Goal: Entertainment & Leisure: Consume media (video, audio)

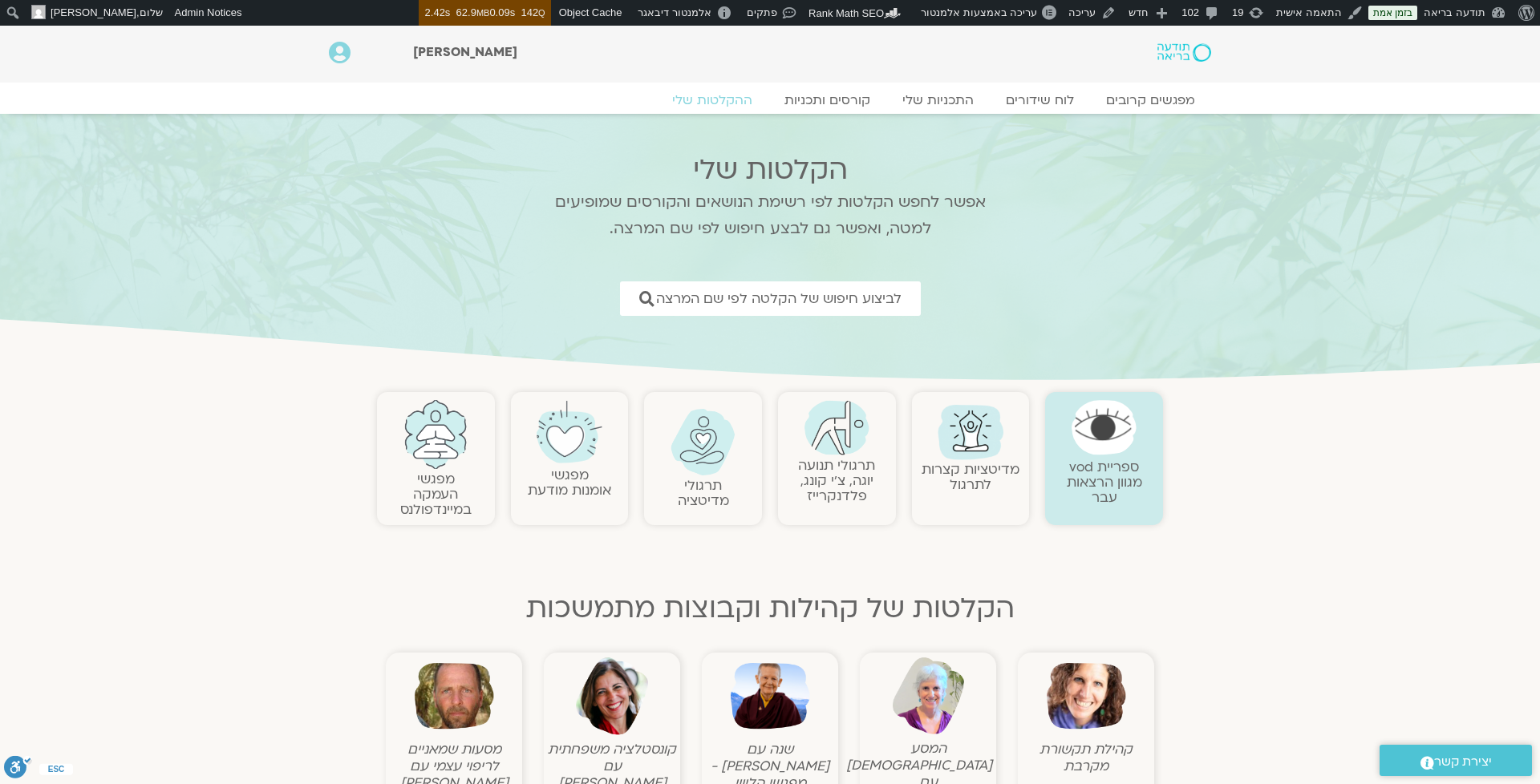
click at [813, 468] on link "תרגולי תנועה יוגה, צ׳י קונג, פלדנקרייז" at bounding box center [836, 481] width 77 height 49
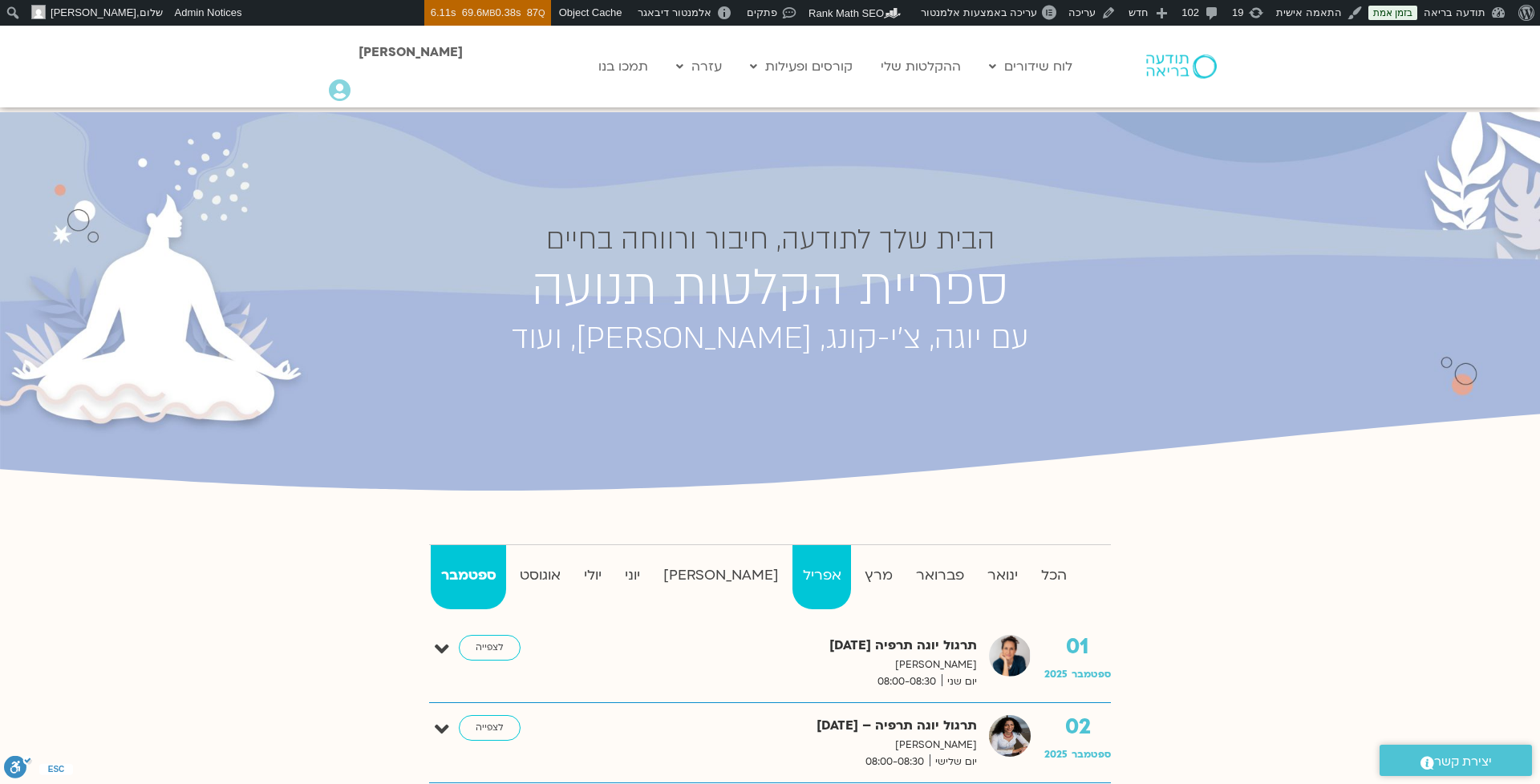
click at [793, 571] on strong "אפריל" at bounding box center [821, 576] width 58 height 24
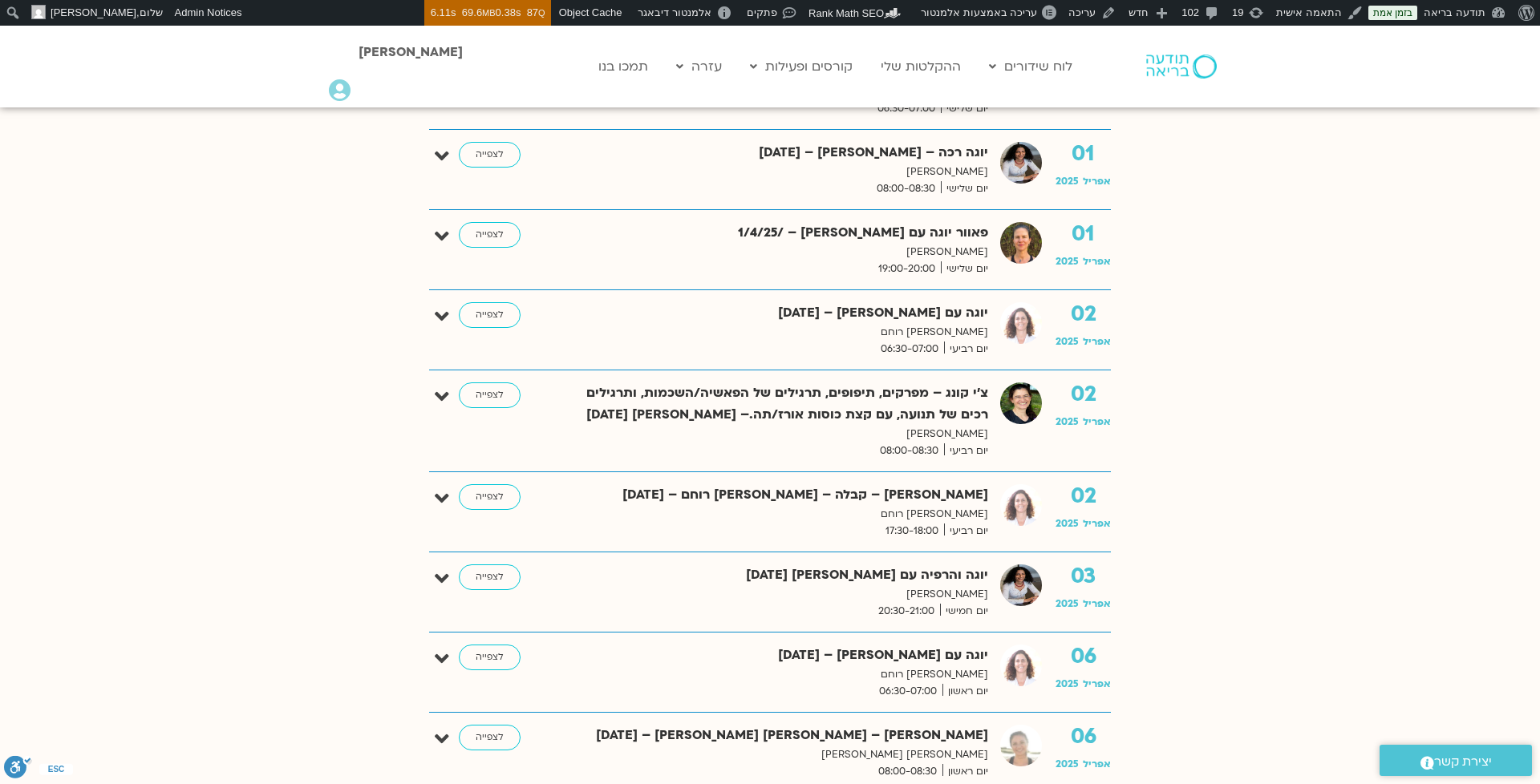
scroll to position [574, 0]
click at [496, 495] on link "לצפייה" at bounding box center [489, 497] width 62 height 25
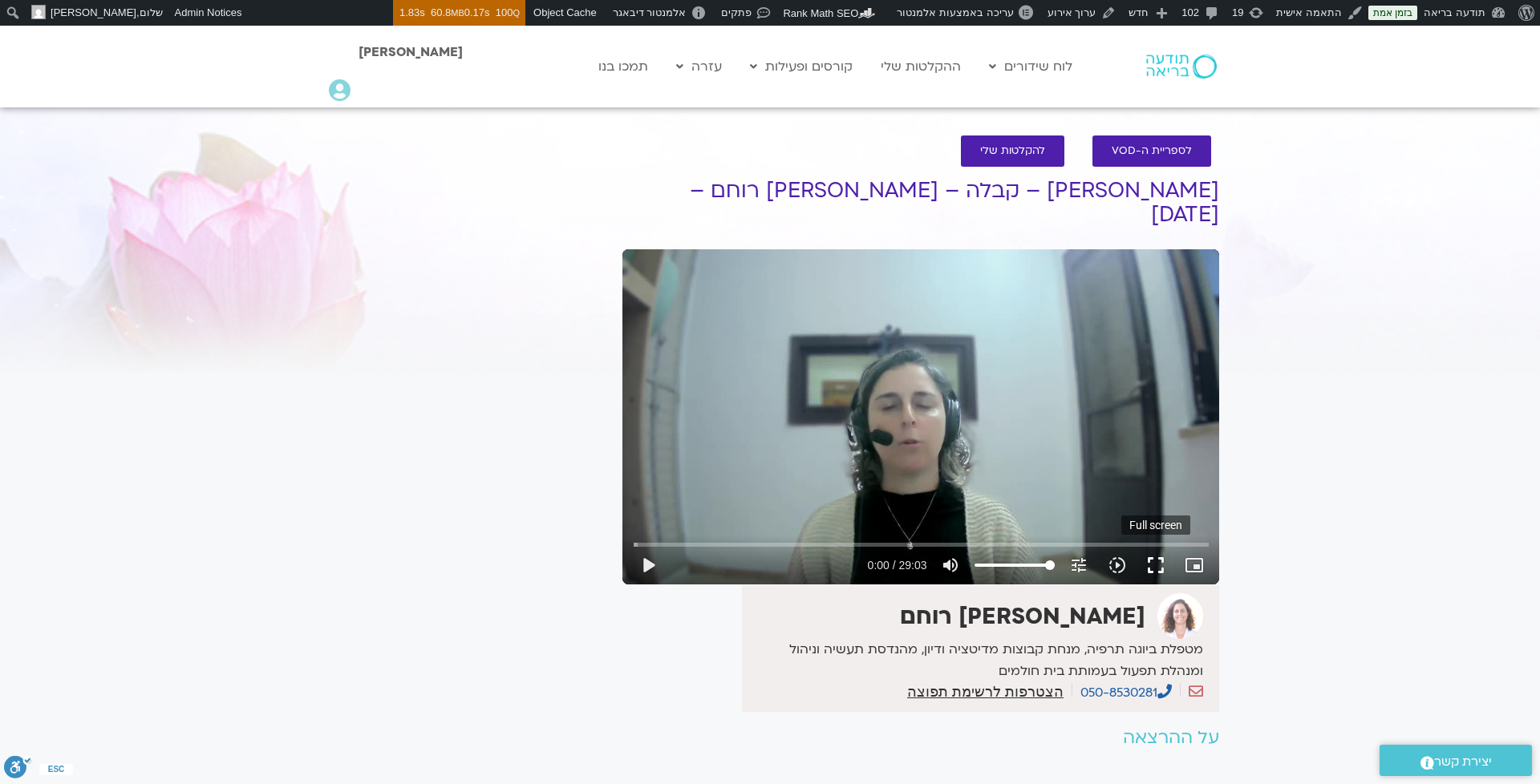
click at [1153, 546] on button "fullscreen" at bounding box center [1156, 566] width 39 height 39
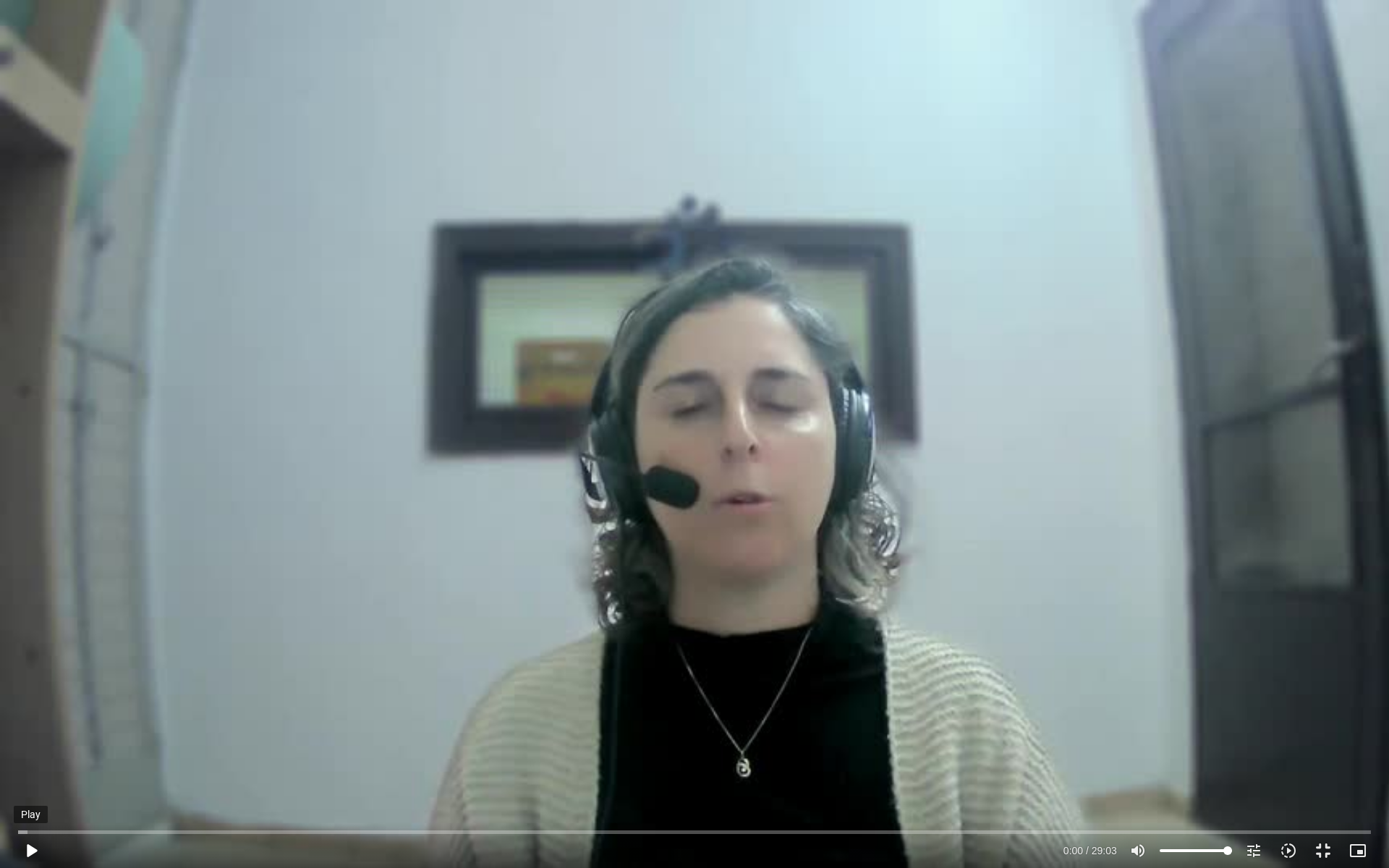
click at [32, 707] on button "play_arrow" at bounding box center [31, 851] width 35 height 35
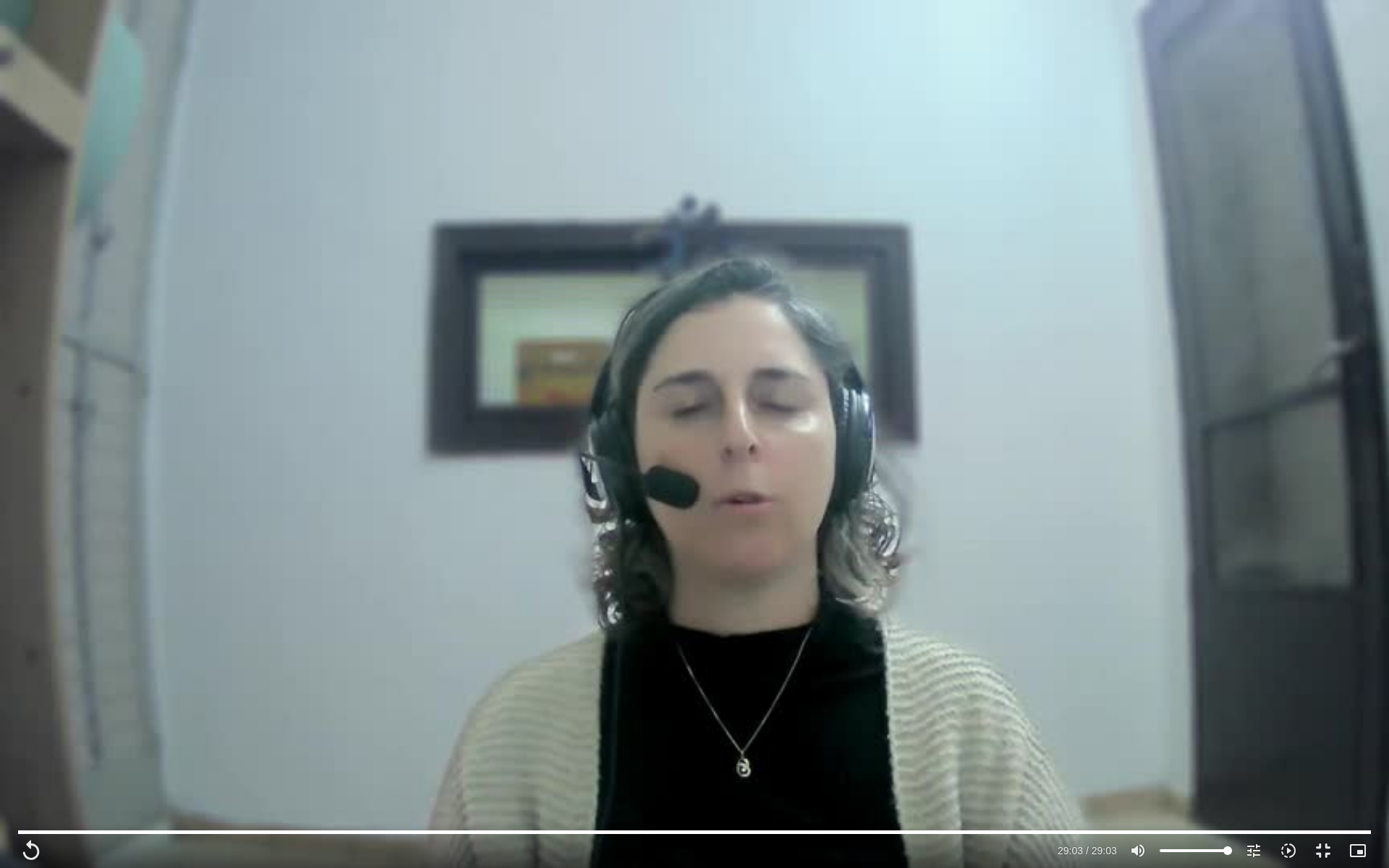
type input "1743.36"
